Goal: Find specific page/section: Find specific page/section

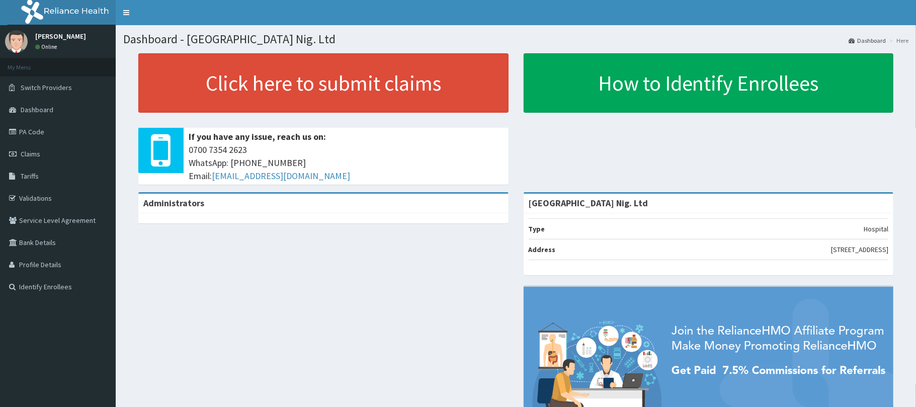
click at [47, 135] on link "PA Code" at bounding box center [58, 132] width 116 height 22
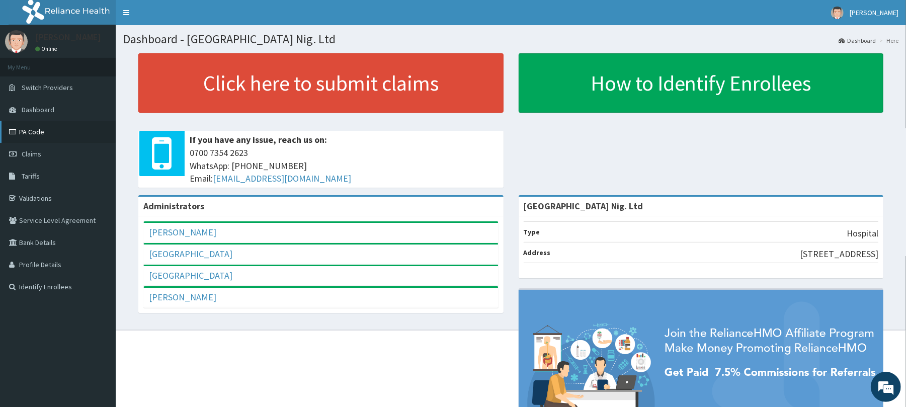
click at [40, 127] on link "PA Code" at bounding box center [58, 132] width 116 height 22
